Goal: Transaction & Acquisition: Purchase product/service

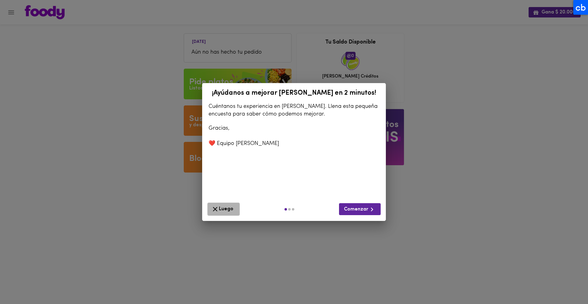
click at [229, 205] on span "Luego" at bounding box center [223, 209] width 24 height 8
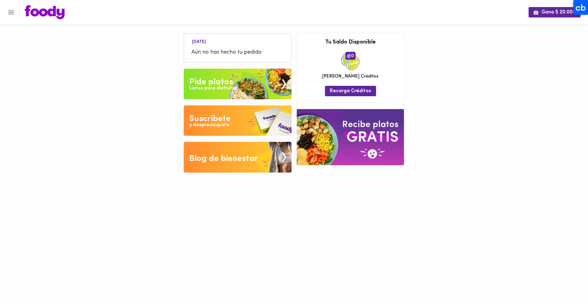
click at [245, 77] on img at bounding box center [238, 84] width 108 height 31
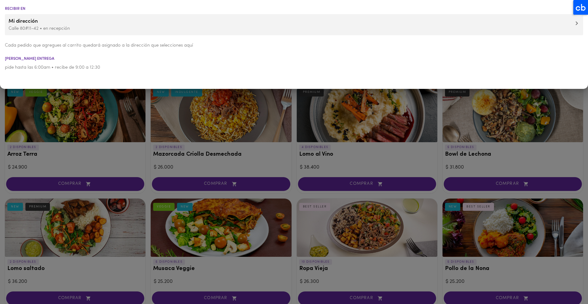
click at [125, 109] on div at bounding box center [294, 152] width 588 height 304
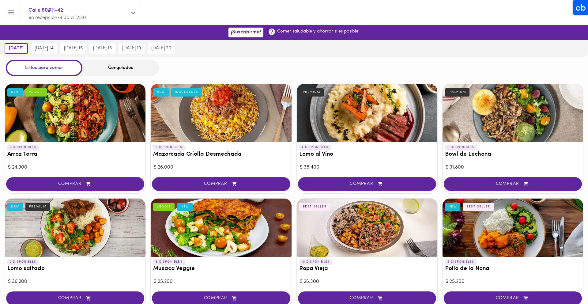
click at [130, 67] on div "Congelados" at bounding box center [120, 68] width 76 height 16
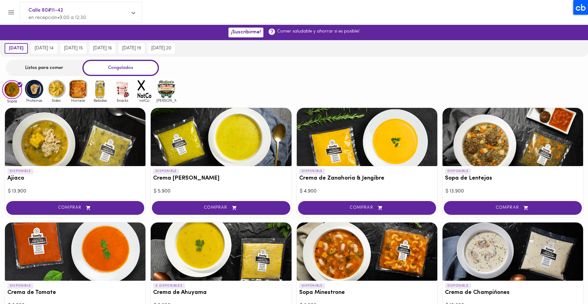
click at [37, 92] on img at bounding box center [34, 89] width 20 height 20
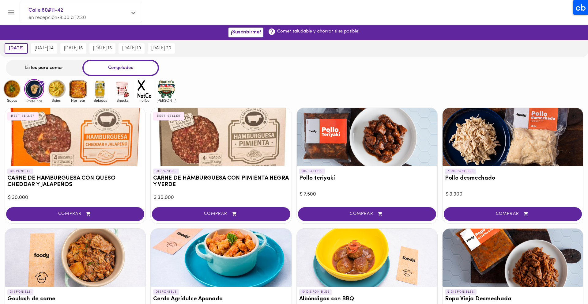
click at [14, 90] on img at bounding box center [12, 89] width 20 height 20
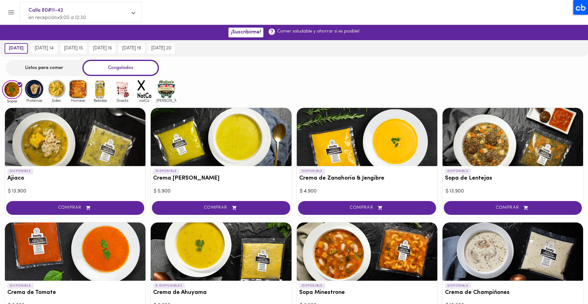
click at [39, 92] on img at bounding box center [34, 89] width 20 height 20
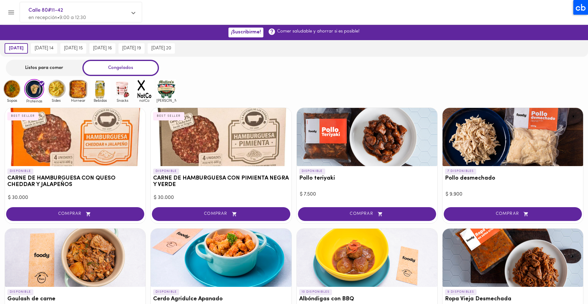
click at [165, 93] on img at bounding box center [166, 89] width 20 height 20
